Goal: Check status: Check status

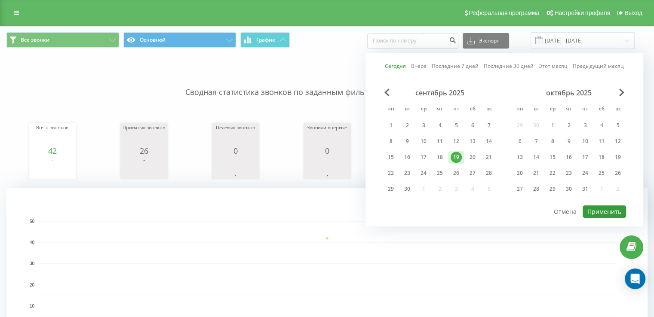
click at [609, 209] on button "Применить" at bounding box center [604, 212] width 43 height 12
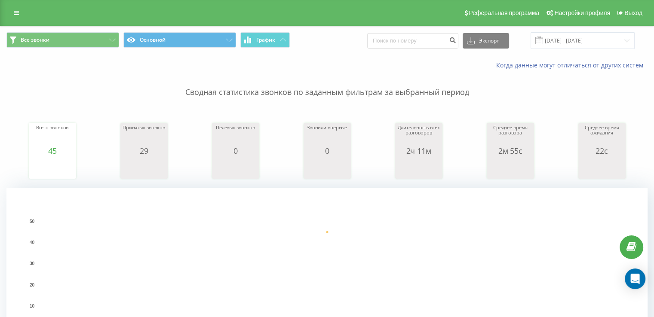
click at [575, 55] on div "Когда данные могут отличаться от других систем" at bounding box center [326, 65] width 653 height 21
click at [575, 50] on div "Все звонки Основной График Экспорт .csv .xls .xlsx [DATE] - [DATE]" at bounding box center [326, 40] width 653 height 29
click at [566, 46] on input "[DATE] - [DATE]" at bounding box center [583, 40] width 104 height 17
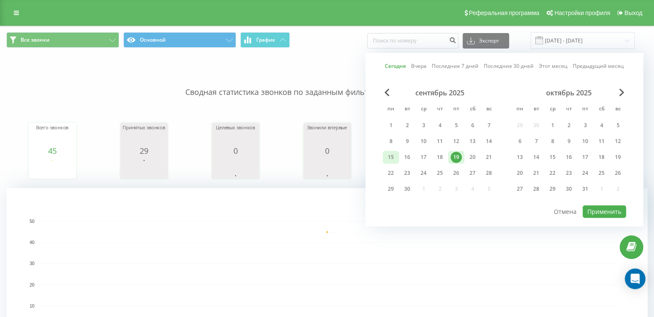
click at [394, 152] on div "15" at bounding box center [390, 157] width 11 height 11
click at [451, 159] on div "19" at bounding box center [456, 157] width 11 height 11
click at [611, 200] on div "сентябрь 2025 пн вт ср чт пт сб вс 1 2 3 4 5 6 7 8 9 10 11 12 13 14 15 16 17 18…" at bounding box center [504, 147] width 243 height 116
drag, startPoint x: 611, startPoint y: 200, endPoint x: 611, endPoint y: 206, distance: 5.2
click at [611, 202] on div "сентябрь 2025 пн вт ср чт пт сб вс 1 2 3 4 5 6 7 8 9 10 11 12 13 14 15 16 17 18…" at bounding box center [504, 147] width 243 height 116
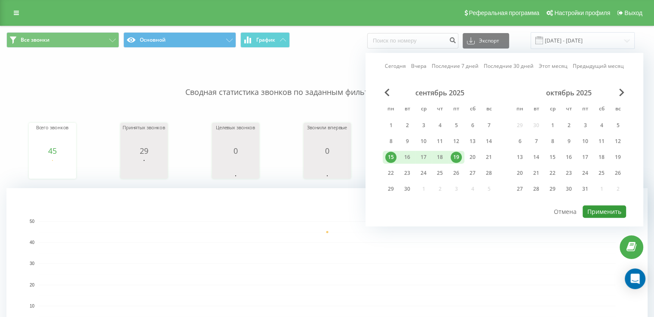
click at [611, 206] on button "Применить" at bounding box center [604, 212] width 43 height 12
type input "[DATE] - [DATE]"
